Goal: Contribute content: Contribute content

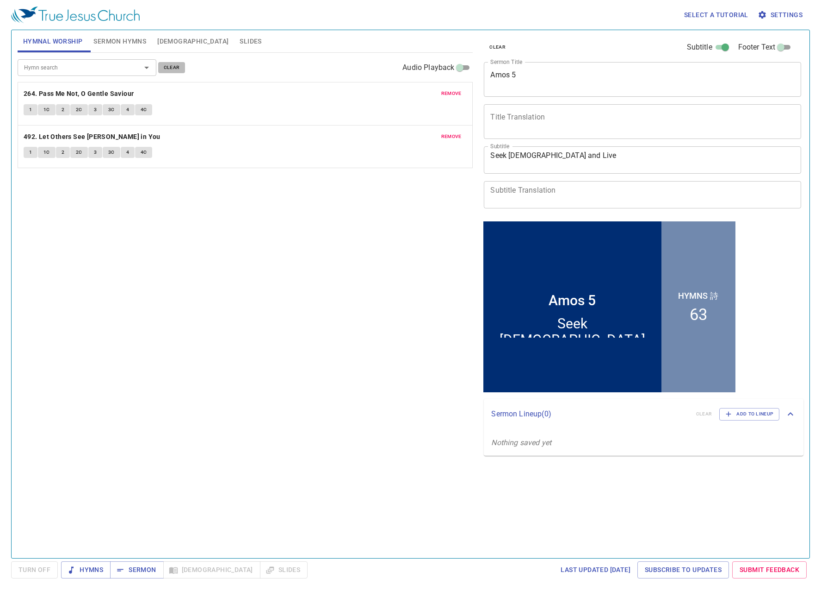
click at [167, 68] on span "clear" at bounding box center [172, 67] width 16 height 8
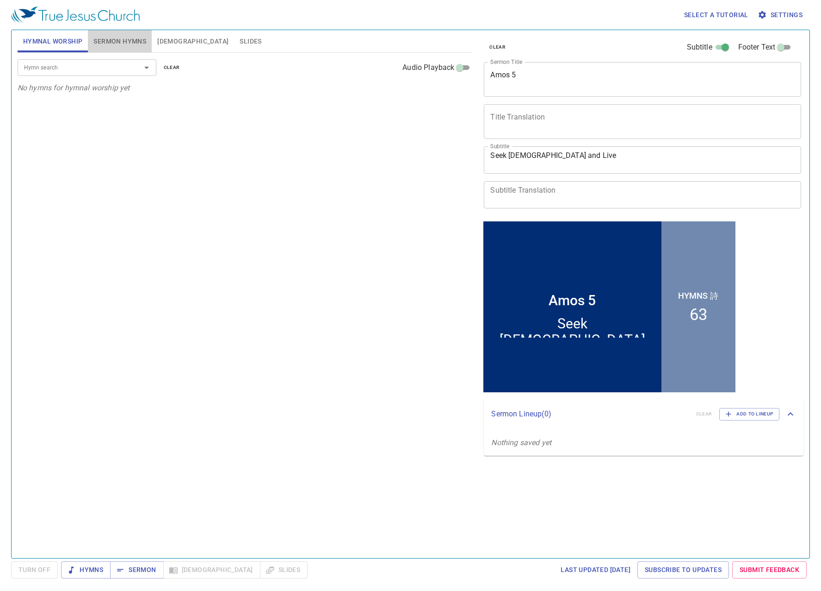
click at [137, 40] on span "Sermon Hymns" at bounding box center [119, 42] width 53 height 12
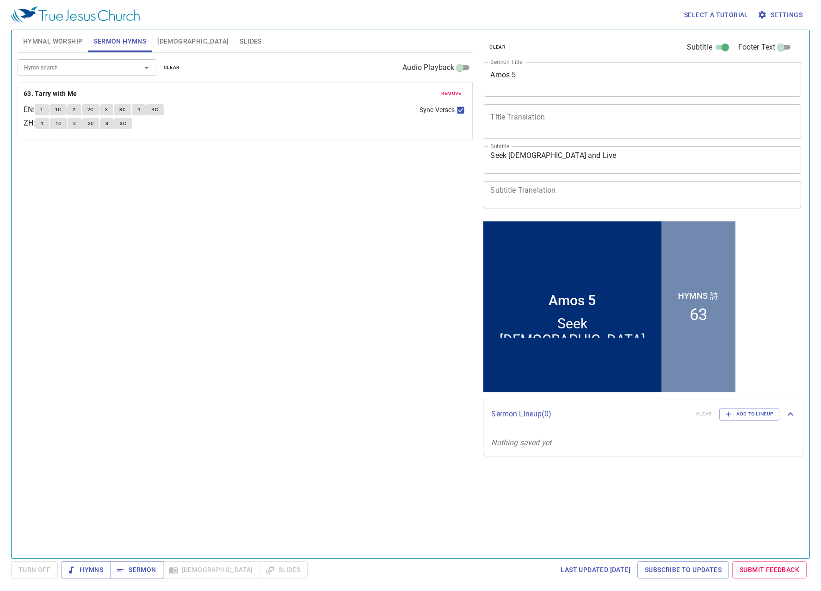
click at [174, 64] on span "clear" at bounding box center [172, 67] width 16 height 8
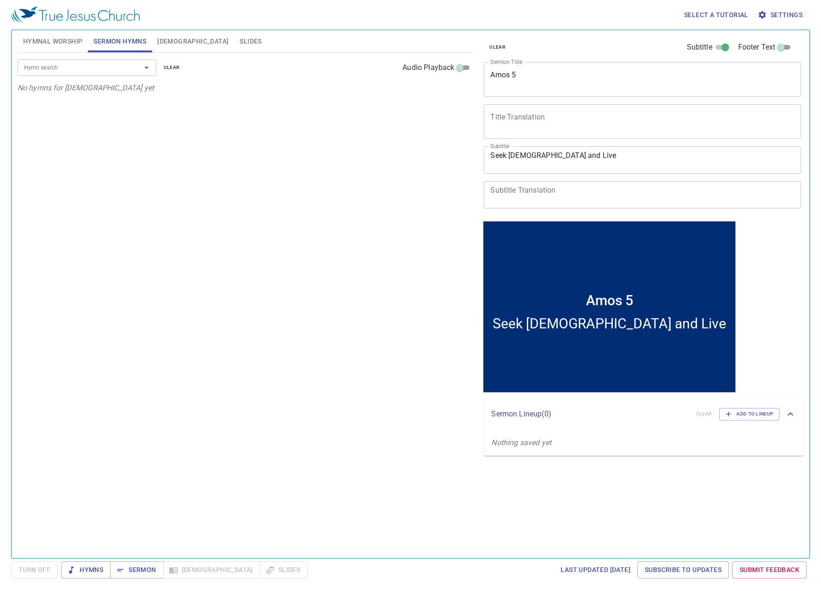
click at [498, 48] on span "clear" at bounding box center [498, 47] width 16 height 8
click at [512, 89] on div "Amos 5 x Sermon Title" at bounding box center [642, 79] width 317 height 35
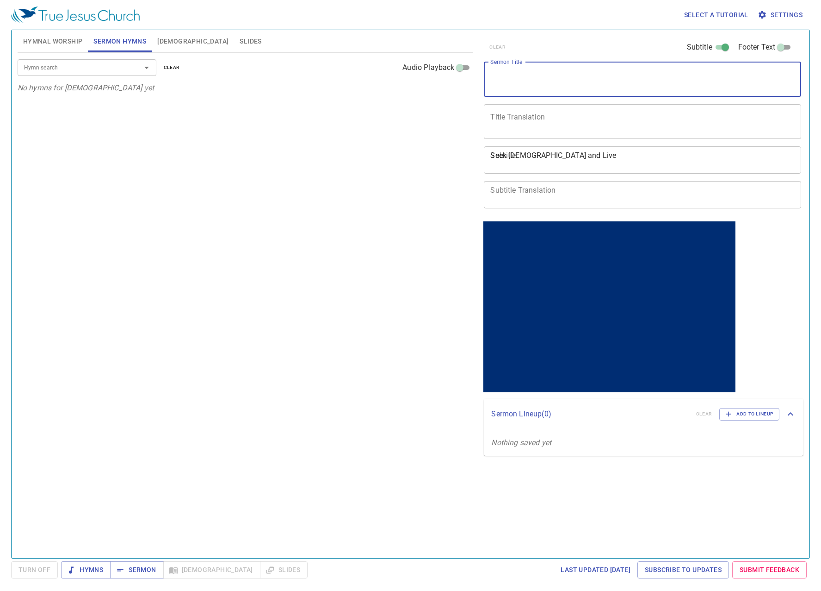
type textarea "h"
type textarea "[DEMOGRAPHIC_DATA] Growth"
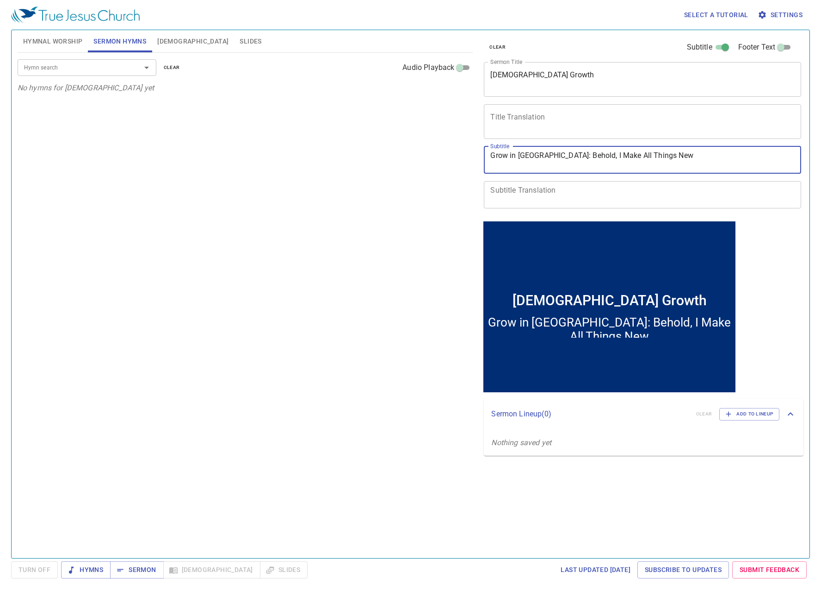
type textarea "Grow in [GEOGRAPHIC_DATA]: Behold, I Make All Things New"
click at [124, 63] on input "Hymn search" at bounding box center [73, 67] width 106 height 11
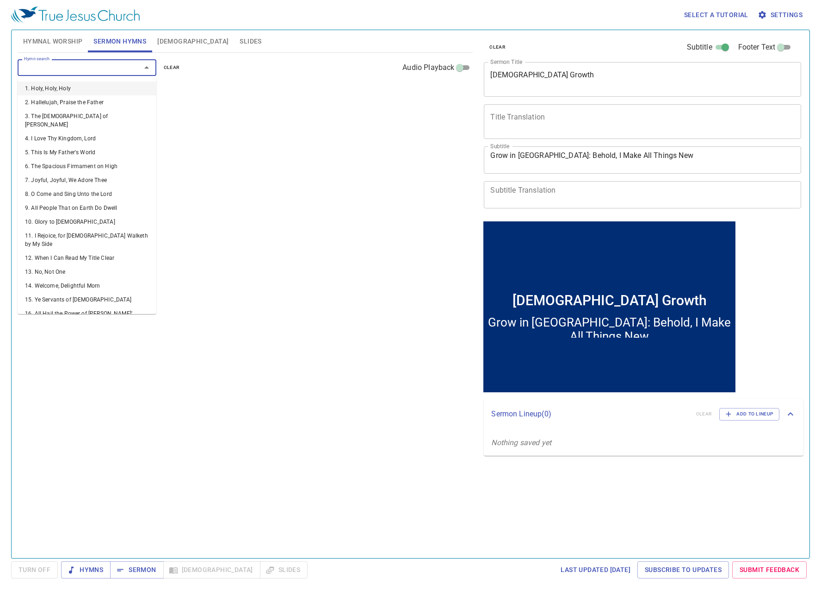
type input "3"
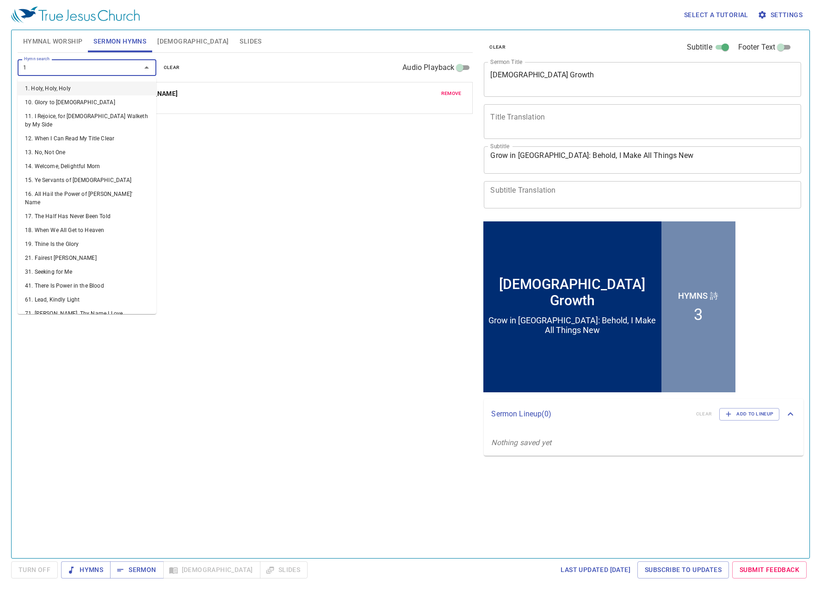
type input "18"
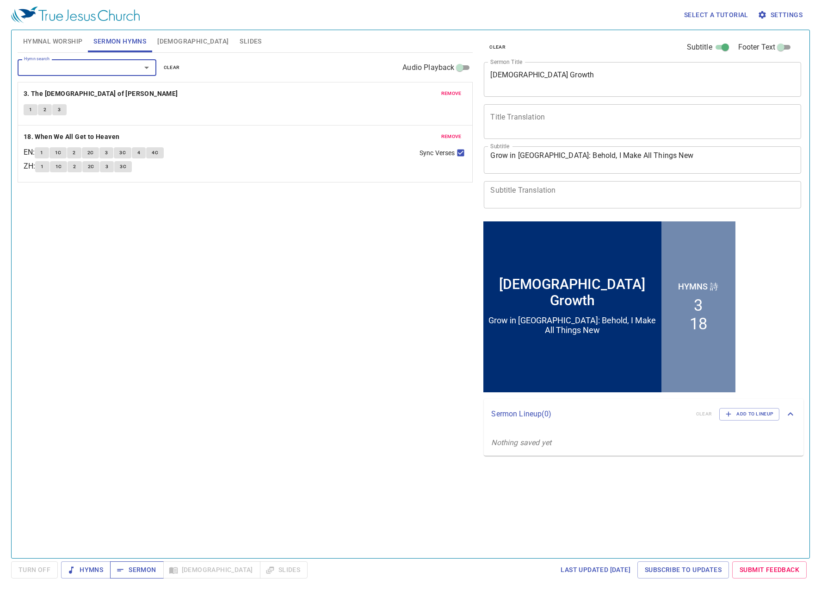
click at [158, 572] on button "Sermon" at bounding box center [136, 569] width 53 height 17
click at [170, 40] on span "[DEMOGRAPHIC_DATA]" at bounding box center [192, 42] width 71 height 12
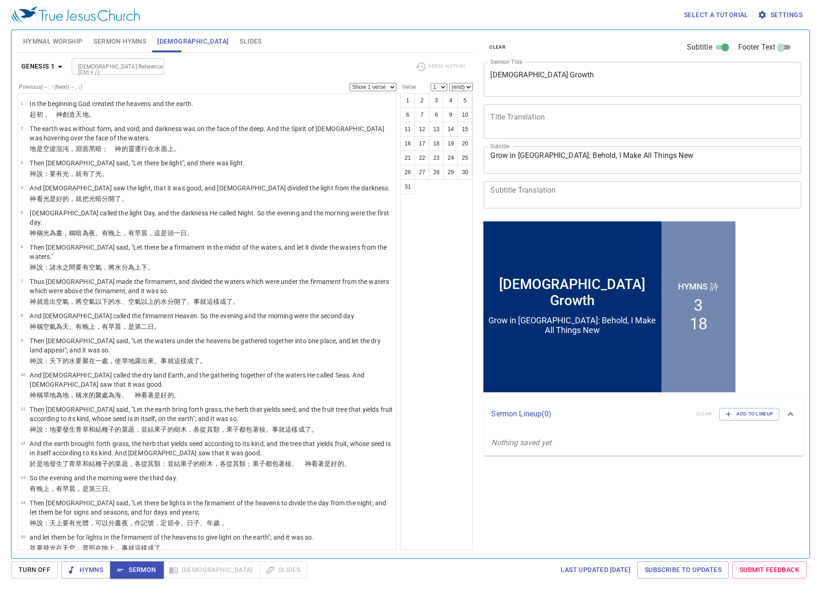
click at [240, 39] on span "Slides" at bounding box center [251, 42] width 22 height 12
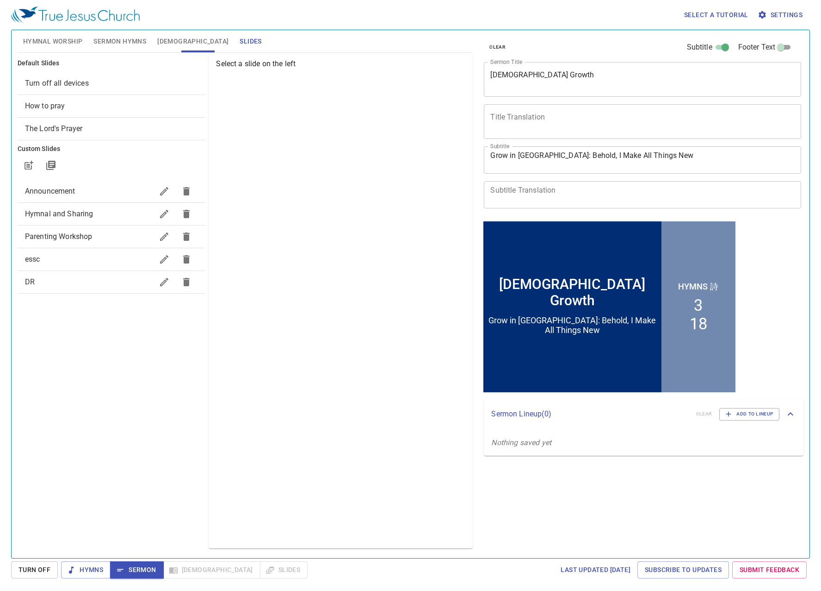
click at [60, 79] on span "Turn off all devices" at bounding box center [57, 83] width 64 height 9
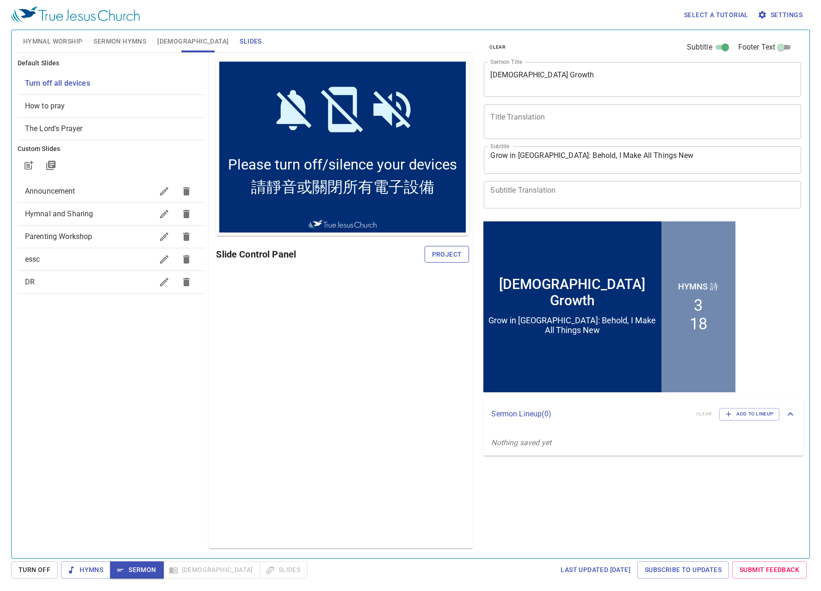
click at [439, 259] on span "Project" at bounding box center [447, 255] width 30 height 12
click at [432, 300] on div "Preview Only Slide Control Panel" at bounding box center [341, 301] width 264 height 493
click at [75, 36] on span "Hymnal Worship" at bounding box center [53, 42] width 60 height 12
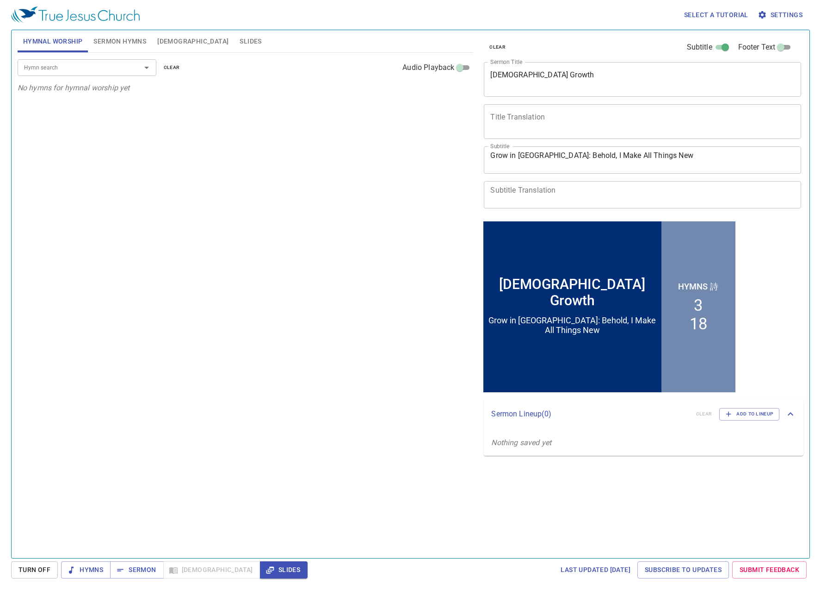
click at [85, 74] on div "Hymn search" at bounding box center [87, 67] width 139 height 16
click at [108, 34] on button "Sermon Hymns" at bounding box center [120, 41] width 64 height 22
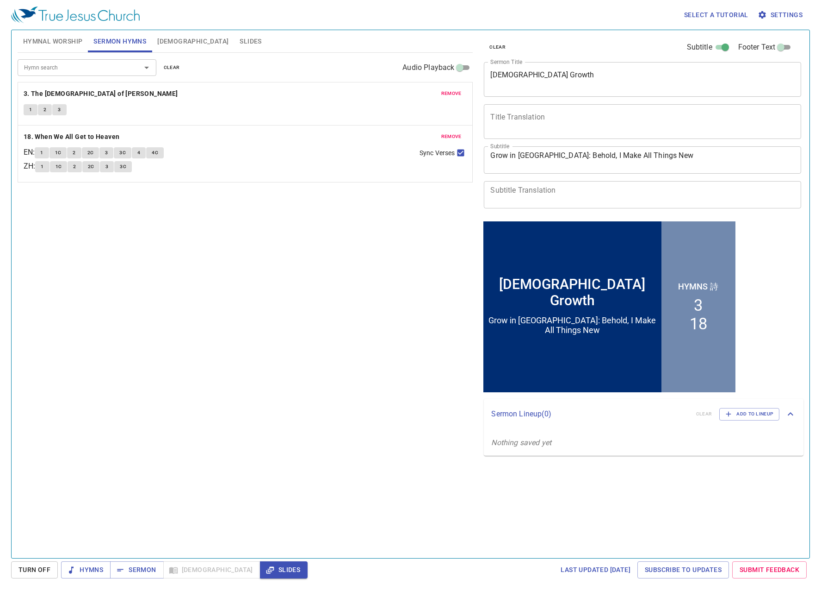
click at [58, 41] on span "Hymnal Worship" at bounding box center [53, 42] width 60 height 12
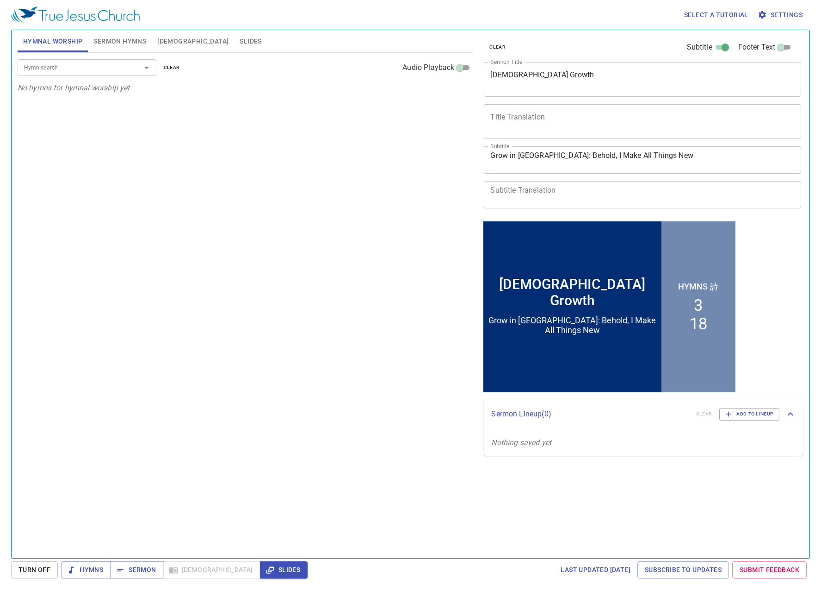
click at [105, 73] on div "Hymn search" at bounding box center [87, 67] width 139 height 16
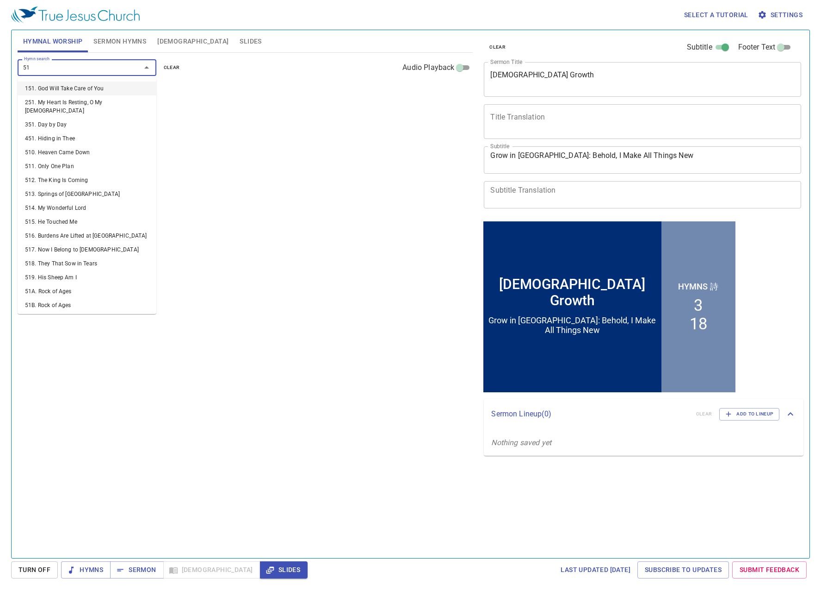
type input "518"
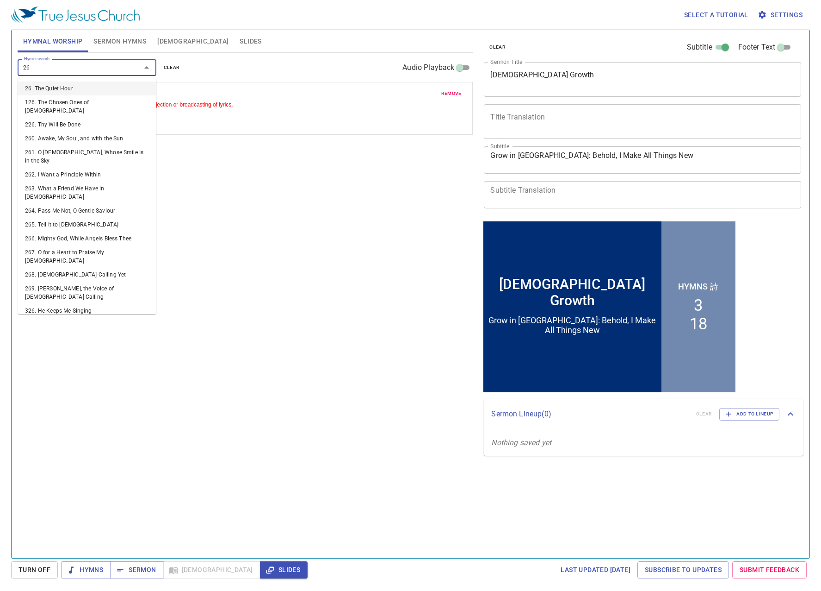
type input "263"
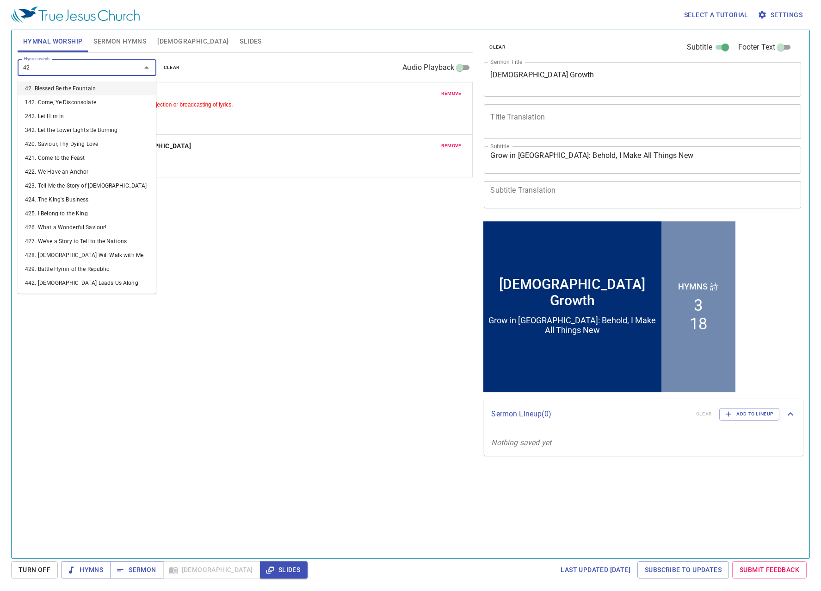
type input "424"
type input "434"
type input "437"
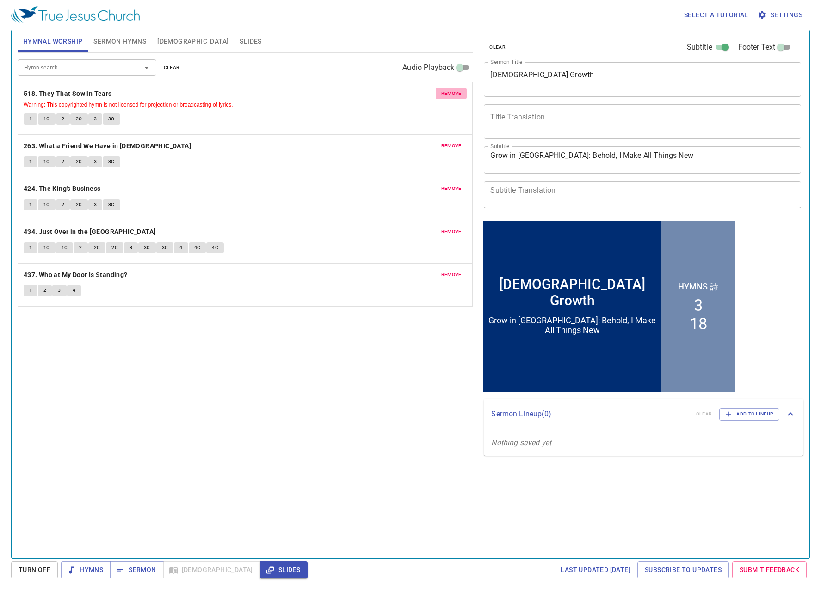
click at [445, 94] on span "remove" at bounding box center [452, 93] width 20 height 8
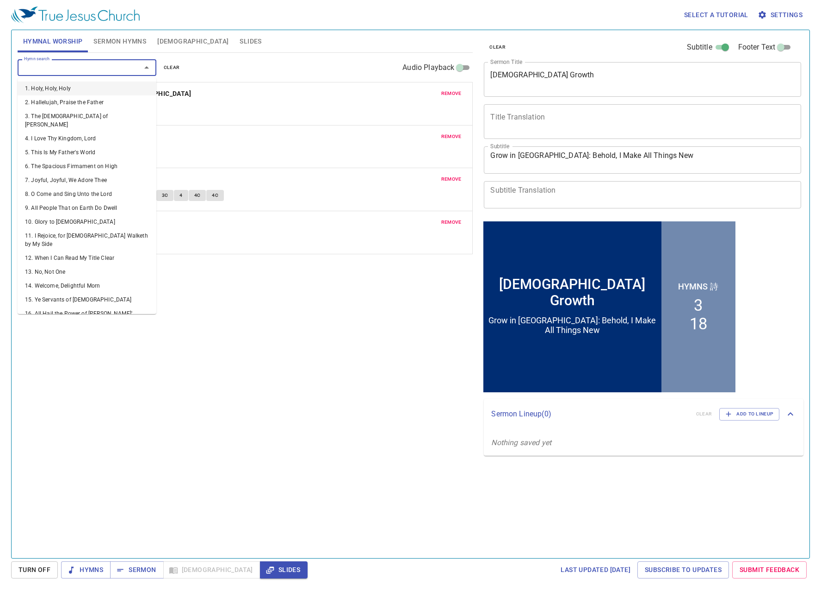
click at [97, 63] on input "Hymn search" at bounding box center [73, 67] width 106 height 11
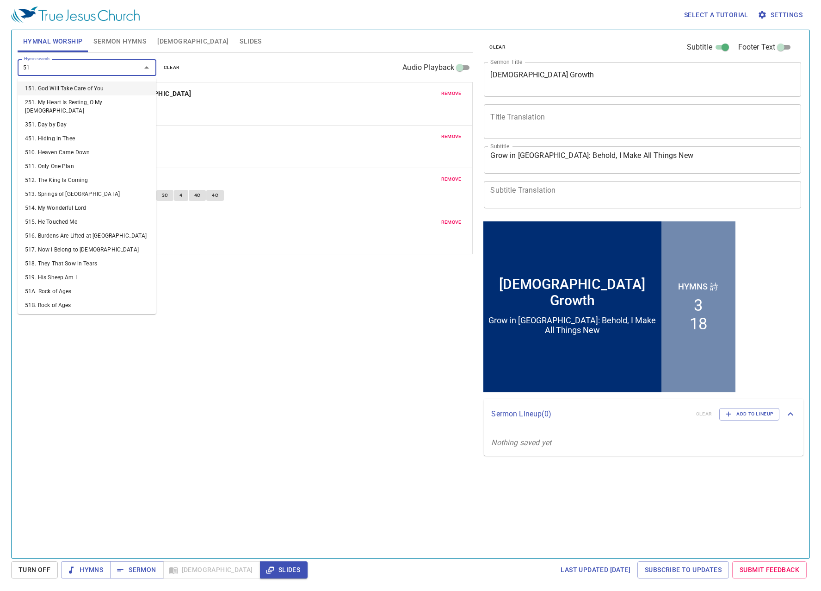
type input "518"
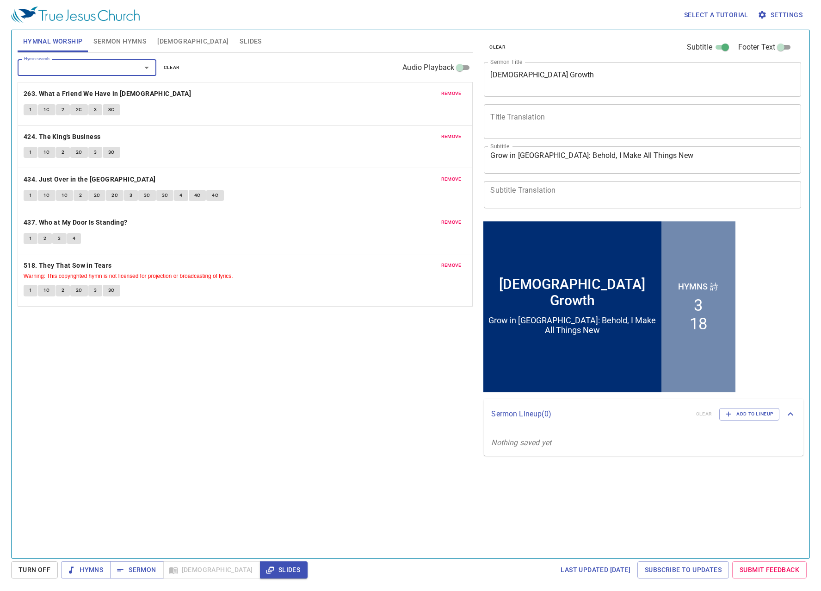
click at [119, 36] on span "Sermon Hymns" at bounding box center [119, 42] width 53 height 12
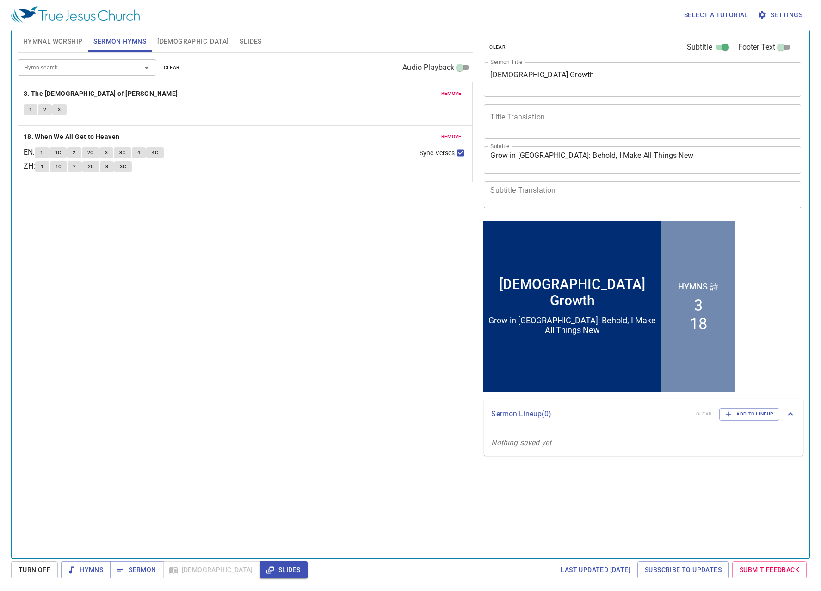
click at [218, 336] on div "Hymn search Hymn search clear Audio Playback remove 3. The God of Abraham Prais…" at bounding box center [246, 301] width 456 height 497
click at [52, 41] on span "Hymnal Worship" at bounding box center [53, 42] width 60 height 12
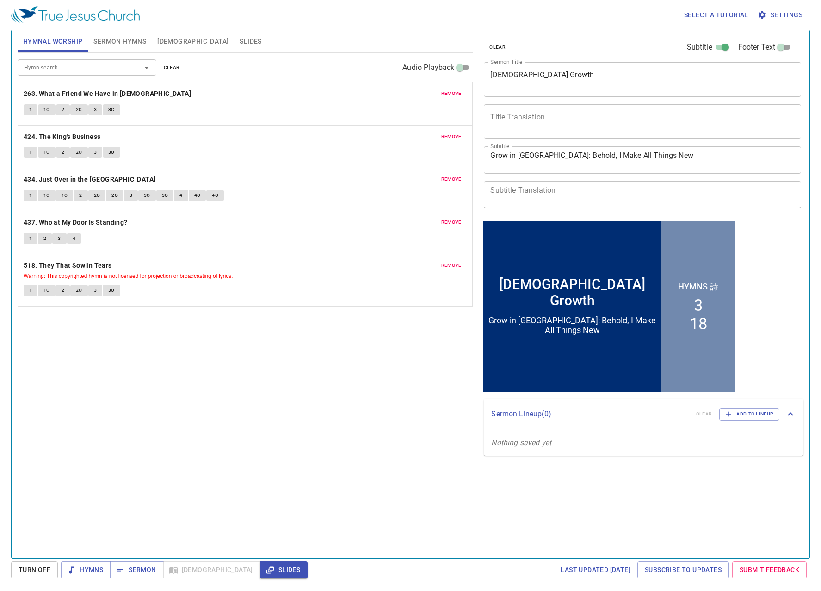
drag, startPoint x: 243, startPoint y: 456, endPoint x: 274, endPoint y: 482, distance: 40.1
click at [206, 468] on div "Hymn search Hymn search clear Audio Playback remove 263. What a Friend We Have …" at bounding box center [246, 301] width 456 height 497
click at [71, 566] on icon "button" at bounding box center [71, 569] width 9 height 9
click at [316, 377] on div "Hymn search Hymn search clear Audio Playback remove 263. What a Friend We Have …" at bounding box center [246, 301] width 456 height 497
click at [328, 459] on div "Hymn search Hymn search clear Audio Playback remove 263. What a Friend We Have …" at bounding box center [246, 301] width 456 height 497
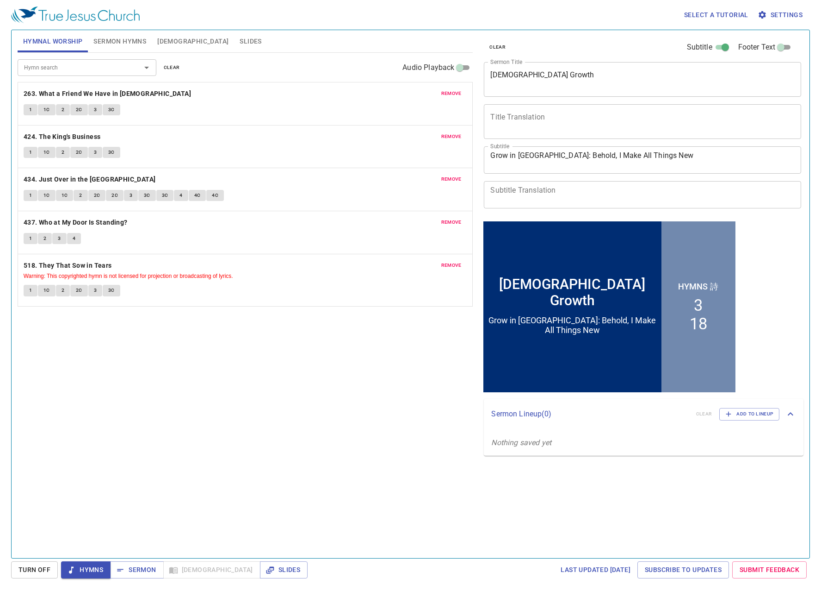
drag, startPoint x: 199, startPoint y: 446, endPoint x: 211, endPoint y: 442, distance: 12.3
click at [199, 445] on div "Hymn search Hymn search clear Audio Playback remove 263. What a Friend We Have …" at bounding box center [246, 301] width 456 height 497
click at [28, 106] on button "1" at bounding box center [31, 109] width 14 height 11
click at [232, 350] on div "Hymn search Hymn search clear Audio Playback remove 263. What a Friend We Have …" at bounding box center [246, 301] width 456 height 497
click at [141, 363] on div "Hymn search Hymn search clear Audio Playback remove 263. What a Friend We Have …" at bounding box center [246, 301] width 456 height 497
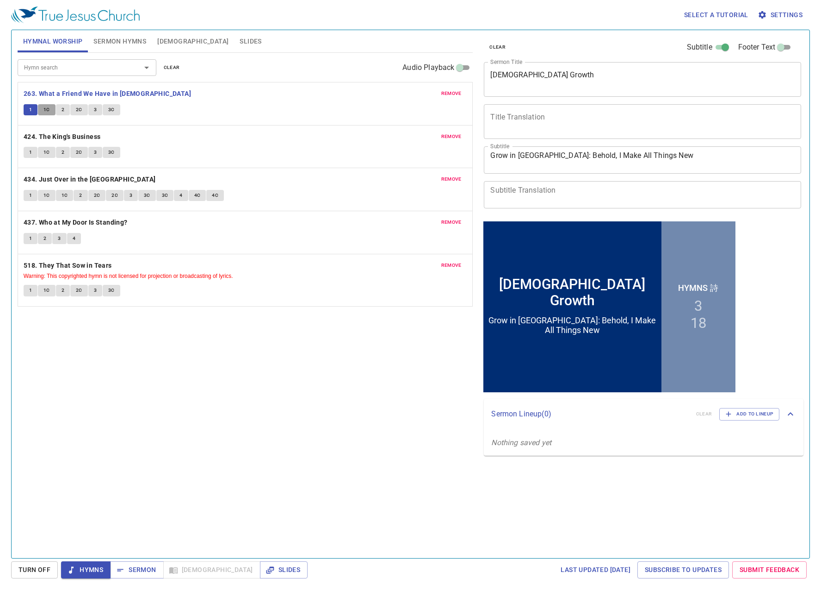
click at [45, 111] on span "1C" at bounding box center [47, 110] width 6 height 8
click at [278, 354] on div "Hymn search Hymn search clear Audio Playback remove 263. What a Friend We Have …" at bounding box center [246, 301] width 456 height 497
click at [66, 114] on button "2" at bounding box center [63, 109] width 14 height 11
click at [72, 110] on button "2C" at bounding box center [79, 109] width 18 height 11
click at [93, 111] on button "3" at bounding box center [95, 109] width 14 height 11
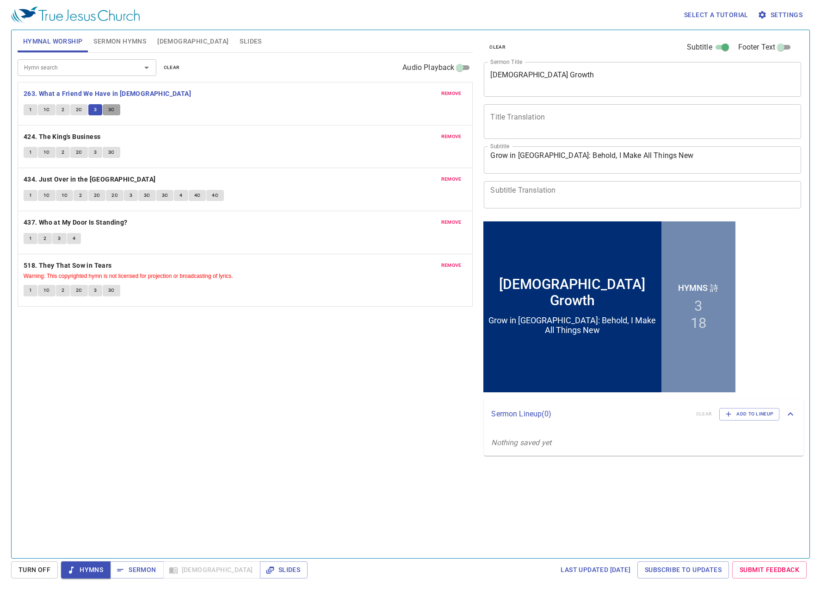
click at [105, 107] on button "3C" at bounding box center [112, 109] width 18 height 11
click at [43, 136] on b "424. The King's Business" at bounding box center [62, 137] width 77 height 12
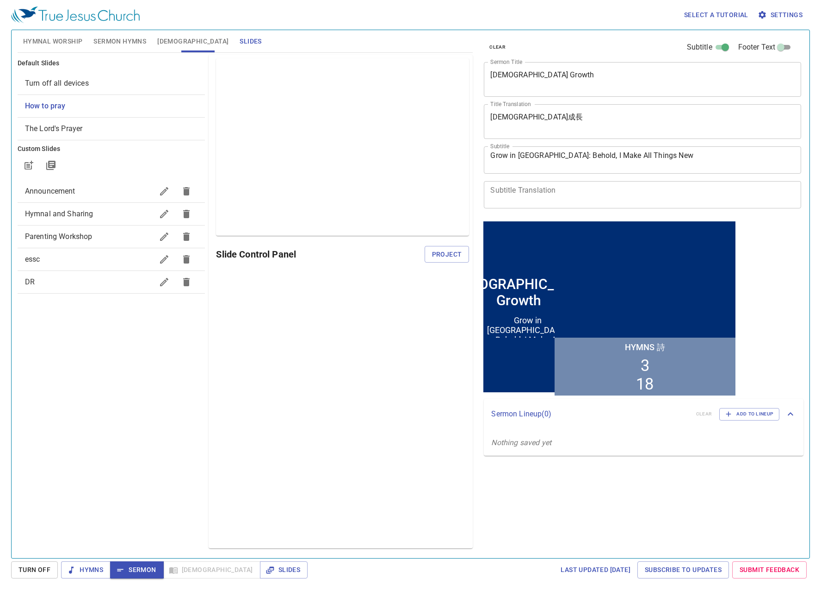
click at [181, 282] on icon "button" at bounding box center [186, 281] width 11 height 11
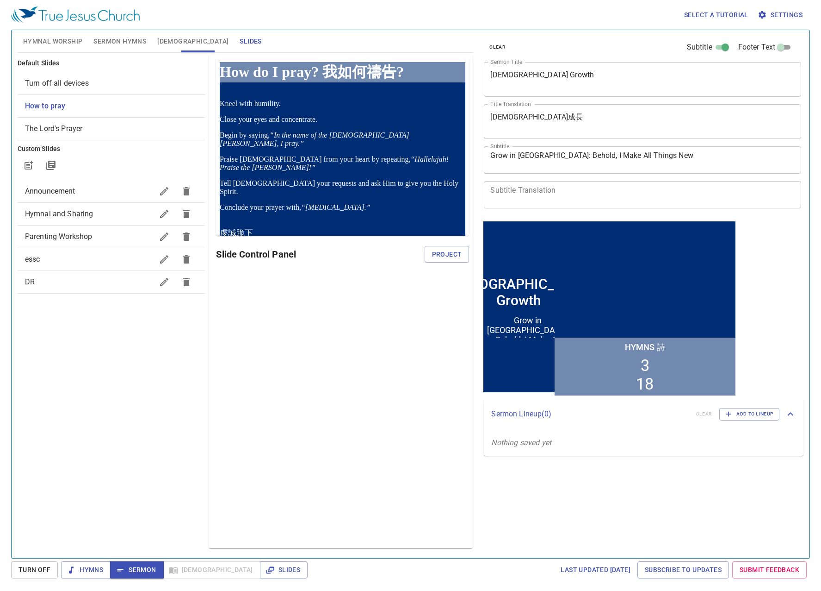
click at [260, 323] on div "Delete Uploaded Slide Are you sure you want to delete this previously uploaded …" at bounding box center [410, 295] width 821 height 591
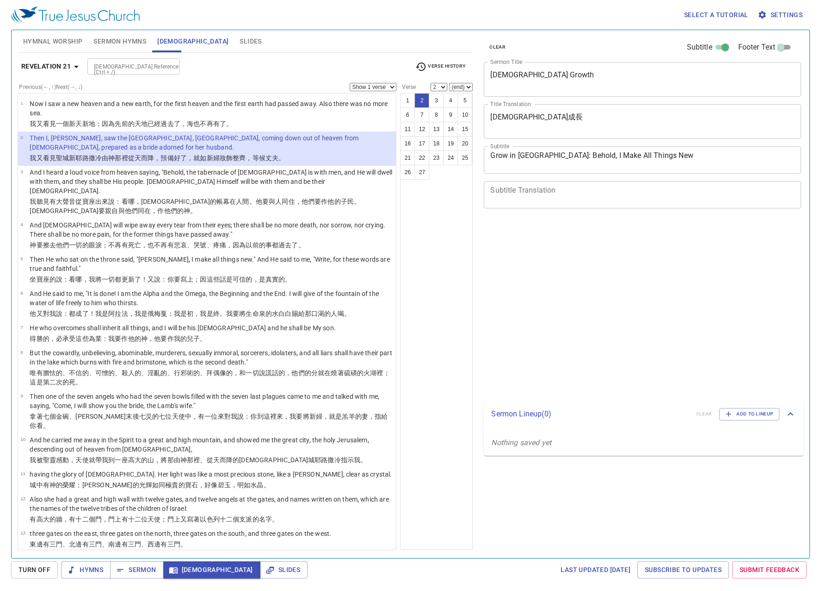
select select "2"
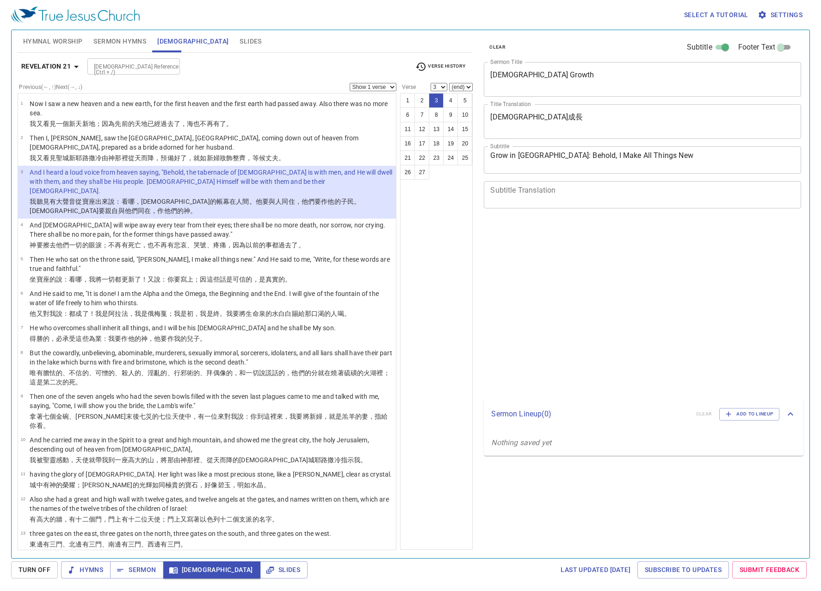
select select "3"
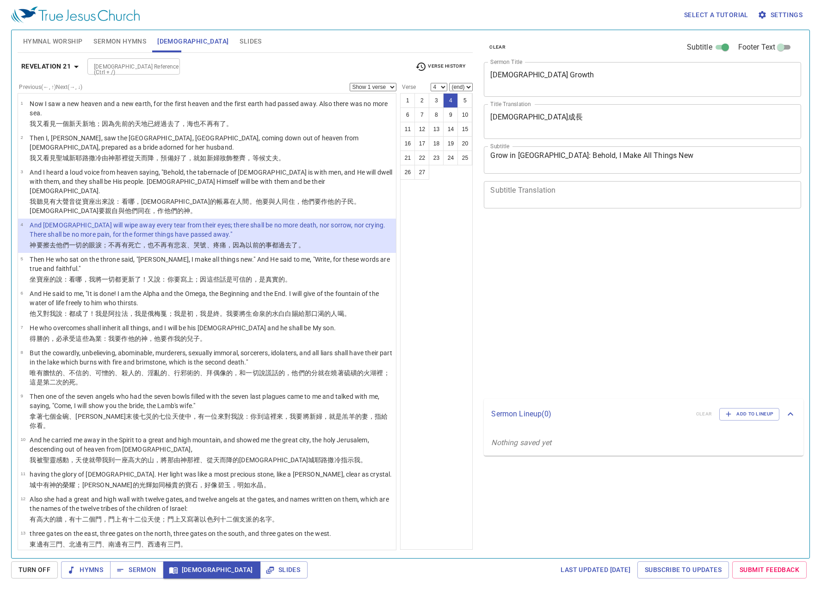
select select "4"
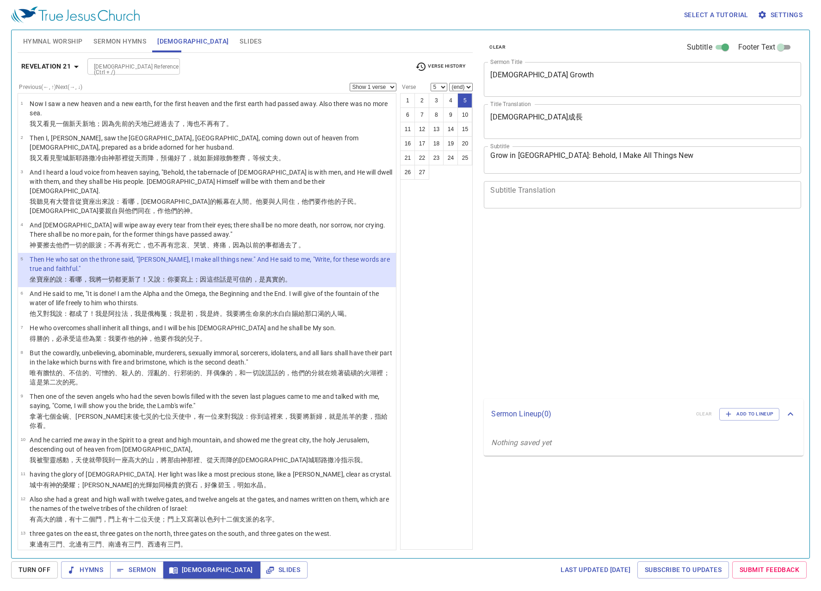
select select "5"
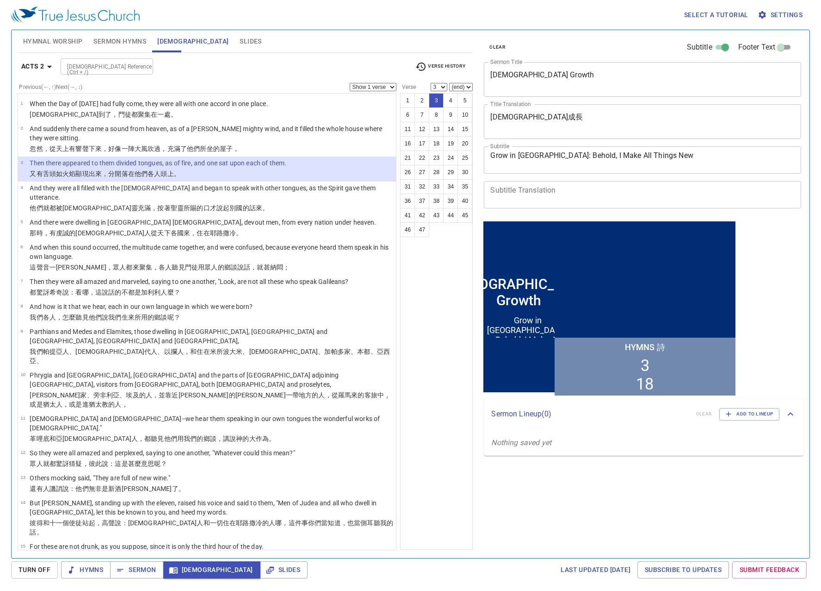
click at [305, 190] on p "And they were all filled with the [DEMOGRAPHIC_DATA] and began to speak with ot…" at bounding box center [212, 192] width 364 height 19
click at [429, 299] on div "1 2 3 4 5 6 7 8 9 10 11 12 13 14 15 16 17 18 19 20 21 22 23 24 25 26 27 28 29 3…" at bounding box center [436, 321] width 73 height 456
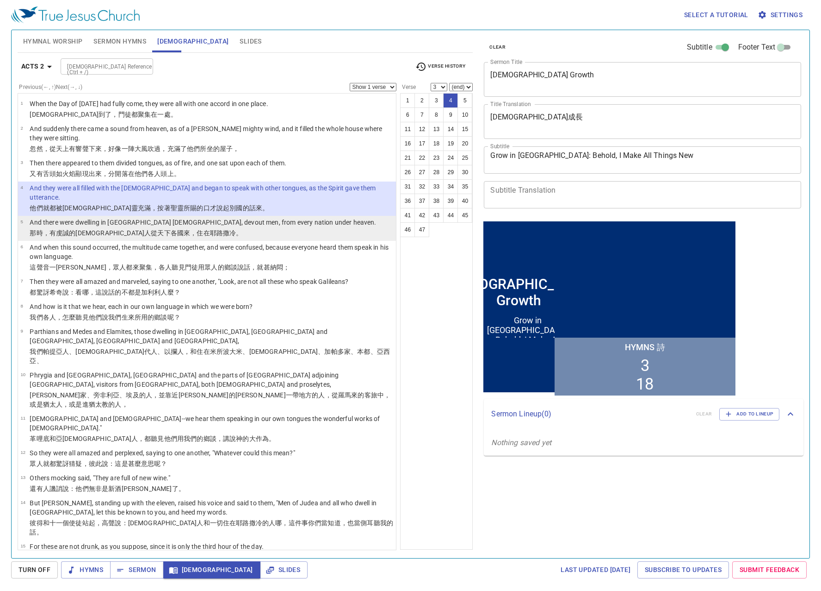
select select "4"
